Goal: Information Seeking & Learning: Understand process/instructions

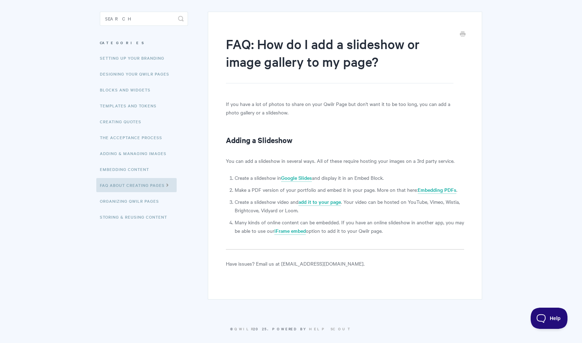
scroll to position [65, 0]
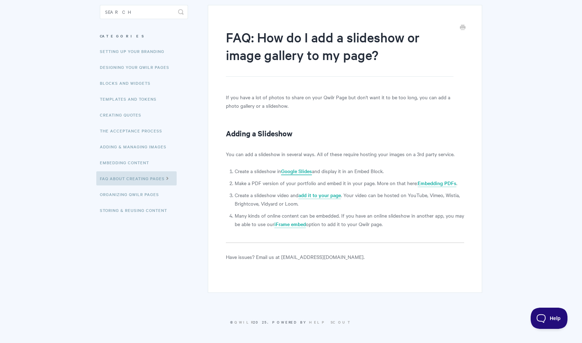
click at [303, 171] on link "Google Slides" at bounding box center [296, 172] width 31 height 8
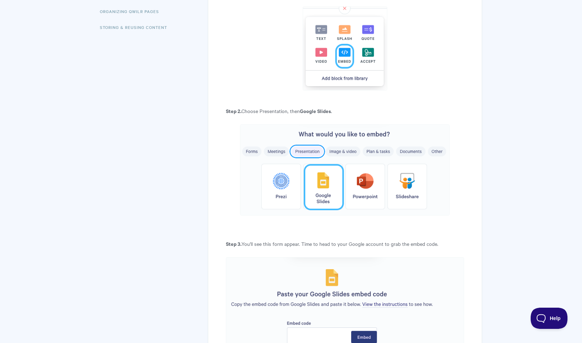
scroll to position [248, 0]
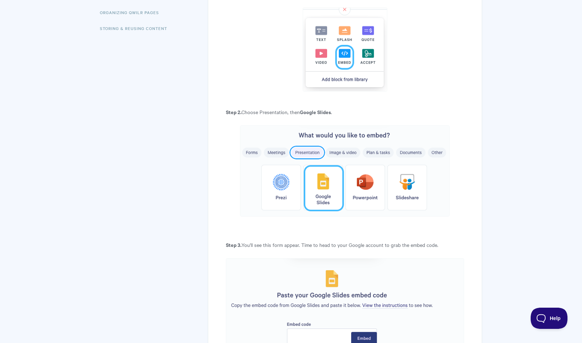
click at [341, 153] on img at bounding box center [344, 172] width 209 height 92
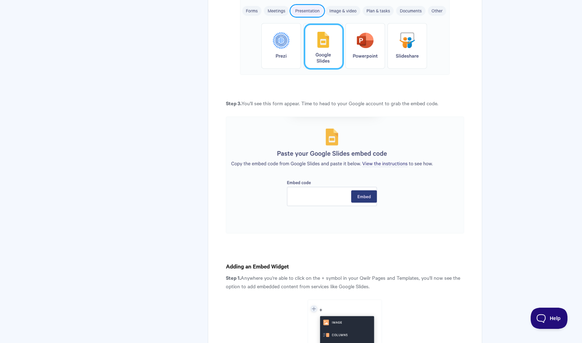
scroll to position [389, 0]
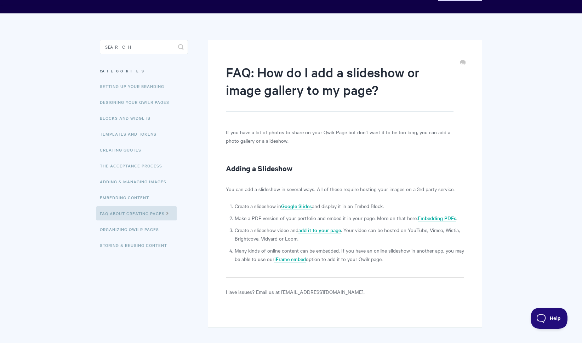
scroll to position [65, 0]
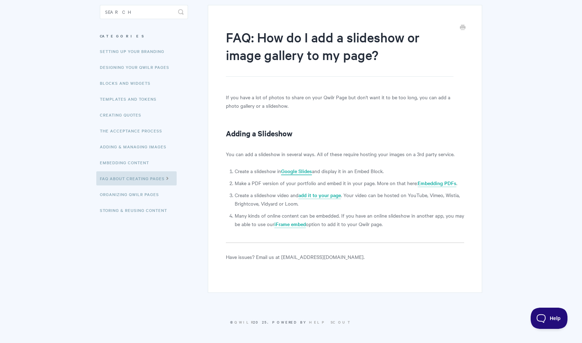
click at [301, 173] on link "Google Slides" at bounding box center [296, 172] width 31 height 8
